Goal: Check status

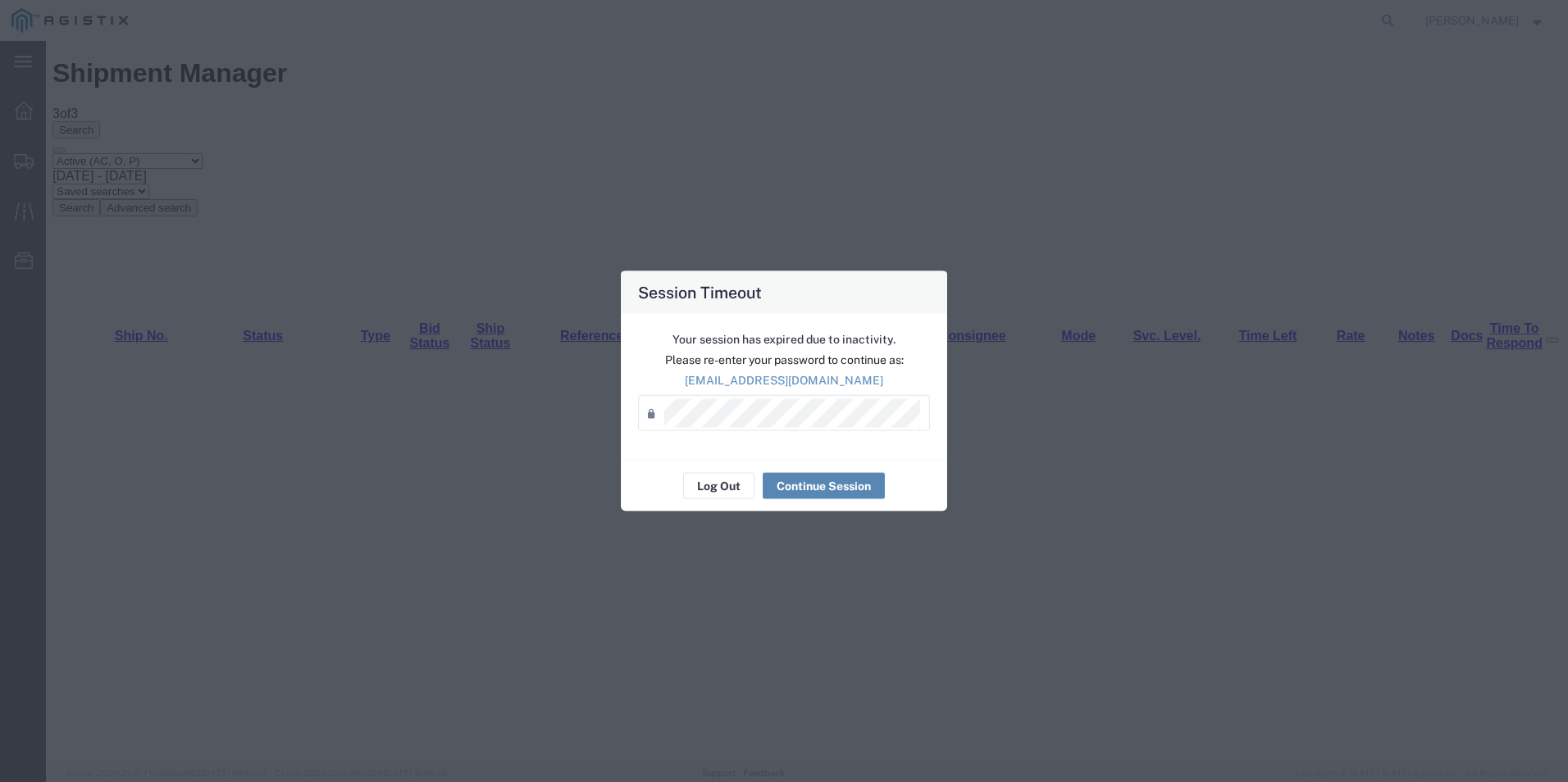
click at [835, 479] on button "Continue Session" at bounding box center [823, 486] width 122 height 26
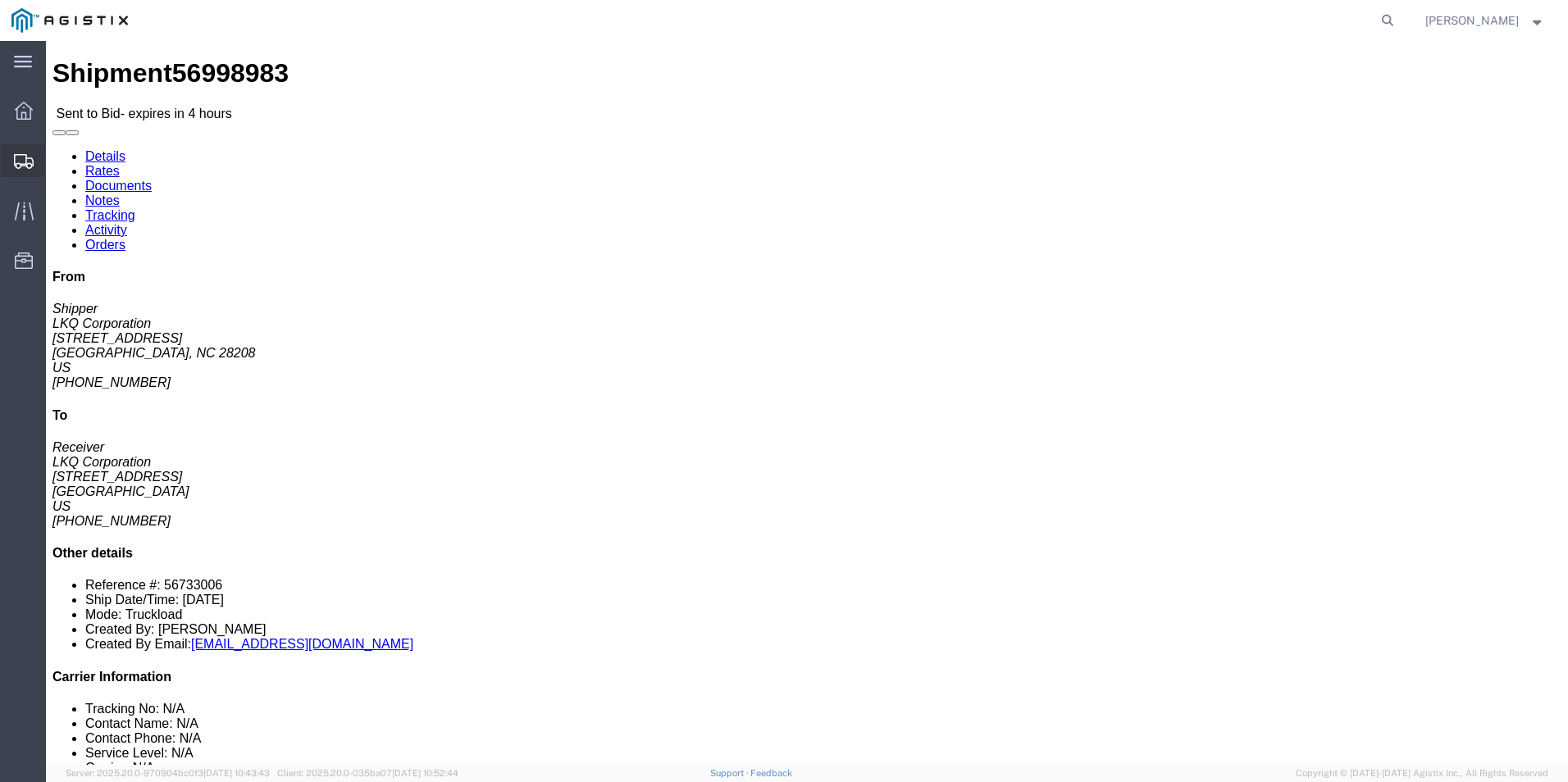
click at [15, 158] on icon at bounding box center [24, 161] width 20 height 15
